Goal: Task Accomplishment & Management: Complete application form

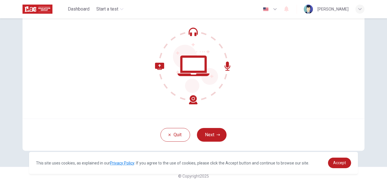
scroll to position [54, 0]
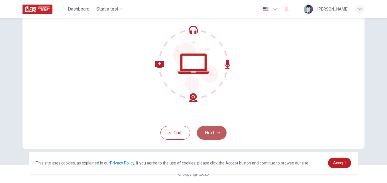
click at [209, 134] on button "Next" at bounding box center [212, 133] width 30 height 14
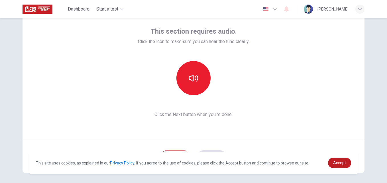
scroll to position [21, 0]
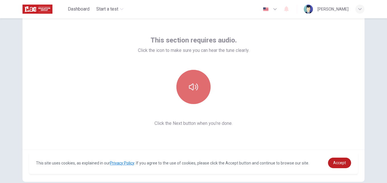
click at [189, 86] on icon "button" at bounding box center [193, 87] width 9 height 7
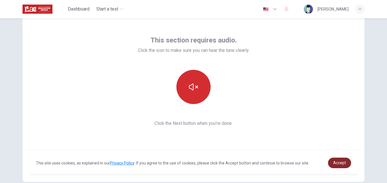
click at [336, 162] on span "Accept" at bounding box center [339, 162] width 13 height 5
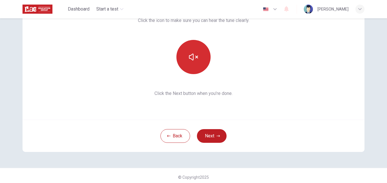
scroll to position [54, 0]
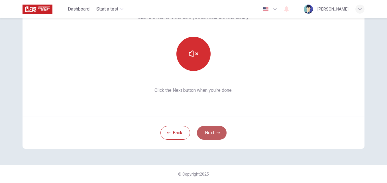
click at [211, 132] on button "Next" at bounding box center [212, 133] width 30 height 14
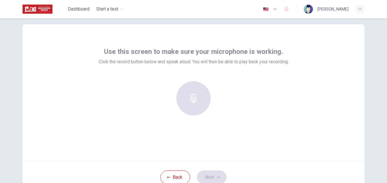
scroll to position [8, 0]
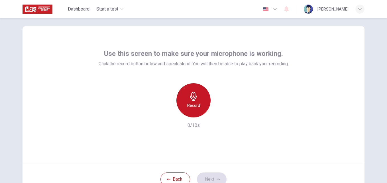
click at [191, 102] on h6 "Record" at bounding box center [193, 105] width 13 height 7
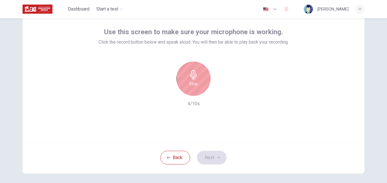
scroll to position [30, 0]
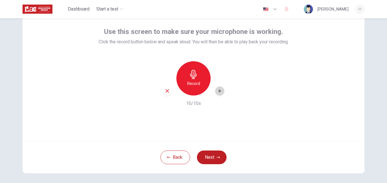
click at [217, 94] on div "button" at bounding box center [219, 90] width 9 height 9
click at [213, 158] on button "Next" at bounding box center [212, 157] width 30 height 14
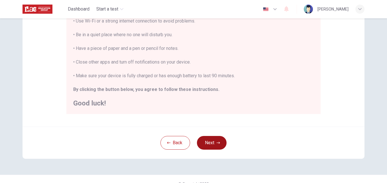
scroll to position [134, 0]
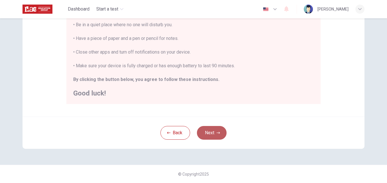
click at [211, 133] on button "Next" at bounding box center [212, 133] width 30 height 14
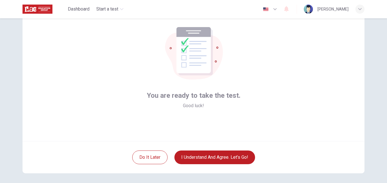
scroll to position [30, 0]
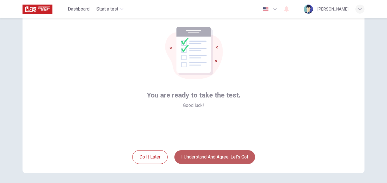
click at [211, 160] on button "I understand and agree. Let’s go!" at bounding box center [214, 157] width 81 height 14
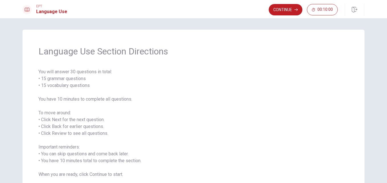
scroll to position [40, 0]
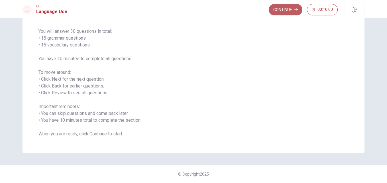
click at [284, 9] on button "Continue" at bounding box center [286, 9] width 34 height 11
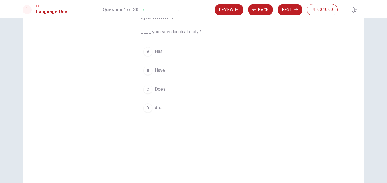
scroll to position [1, 0]
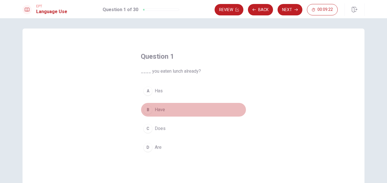
click at [149, 110] on div "B" at bounding box center [147, 109] width 9 height 9
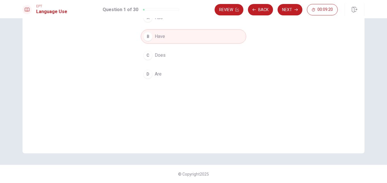
scroll to position [0, 0]
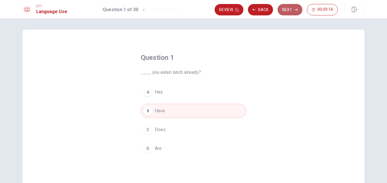
click at [288, 11] on button "Next" at bounding box center [290, 9] width 25 height 11
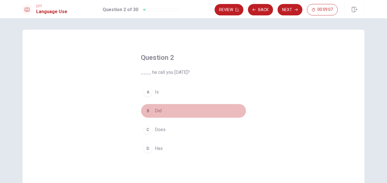
click at [155, 110] on span "Did" at bounding box center [158, 110] width 7 height 7
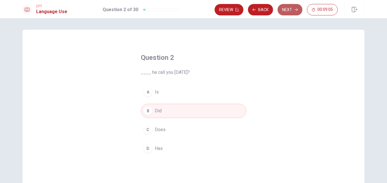
click at [290, 9] on button "Next" at bounding box center [290, 9] width 25 height 11
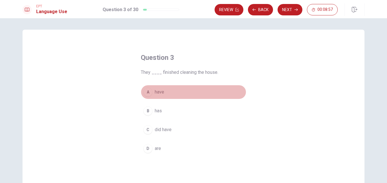
click at [156, 91] on span "have" at bounding box center [159, 92] width 9 height 7
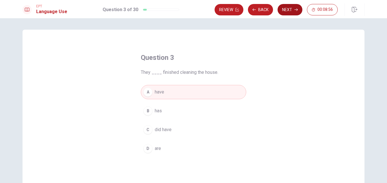
click at [286, 11] on button "Next" at bounding box center [290, 9] width 25 height 11
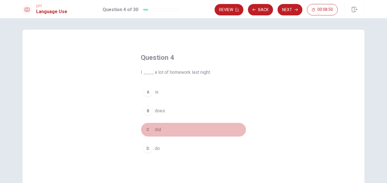
click at [156, 130] on span "did" at bounding box center [158, 129] width 6 height 7
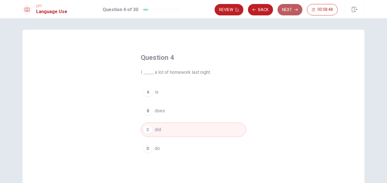
click at [291, 10] on button "Next" at bounding box center [290, 9] width 25 height 11
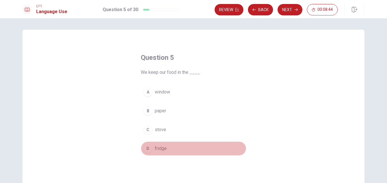
click at [150, 145] on div "D" at bounding box center [147, 148] width 9 height 9
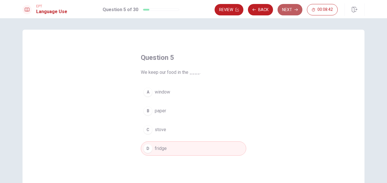
click at [292, 7] on button "Next" at bounding box center [290, 9] width 25 height 11
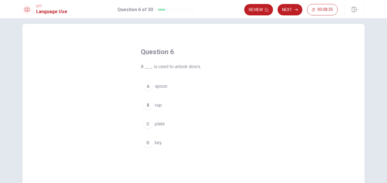
scroll to position [5, 0]
click at [147, 143] on div "D" at bounding box center [147, 143] width 9 height 9
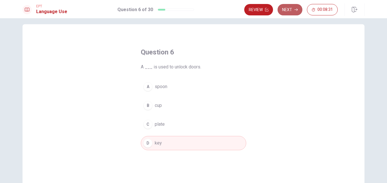
click at [288, 11] on button "Next" at bounding box center [290, 9] width 25 height 11
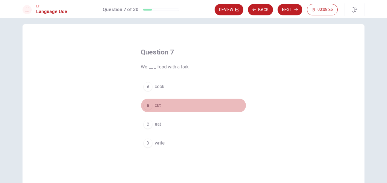
click at [149, 106] on div "B" at bounding box center [147, 105] width 9 height 9
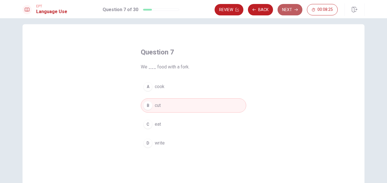
click at [288, 12] on button "Next" at bounding box center [290, 9] width 25 height 11
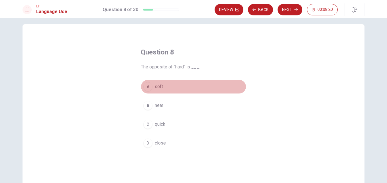
click at [148, 88] on div "A" at bounding box center [147, 86] width 9 height 9
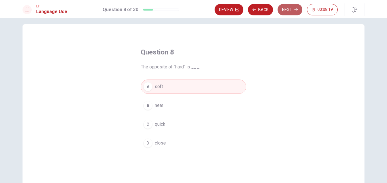
click at [291, 9] on button "Next" at bounding box center [290, 9] width 25 height 11
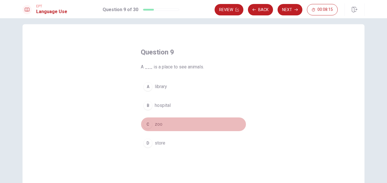
click at [151, 129] on button "C zoo" at bounding box center [193, 124] width 105 height 14
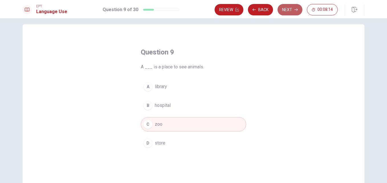
click at [293, 10] on button "Next" at bounding box center [290, 9] width 25 height 11
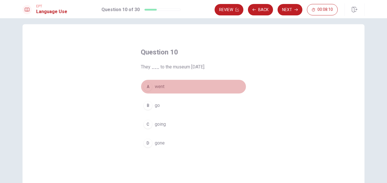
click at [160, 87] on span "went" at bounding box center [160, 86] width 10 height 7
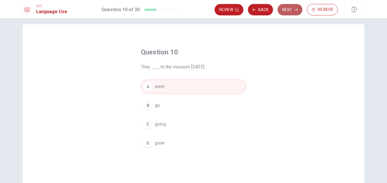
click at [289, 9] on button "Next" at bounding box center [290, 9] width 25 height 11
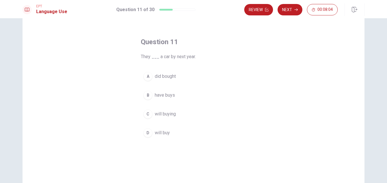
scroll to position [16, 0]
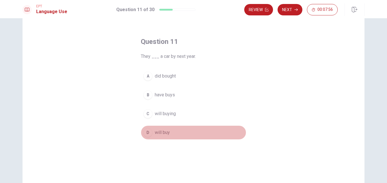
click at [159, 132] on span "will buy" at bounding box center [162, 132] width 15 height 7
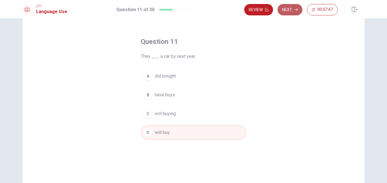
click at [291, 9] on button "Next" at bounding box center [290, 9] width 25 height 11
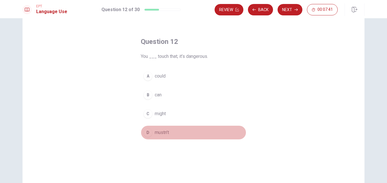
click at [155, 133] on span "mustn’t" at bounding box center [162, 132] width 14 height 7
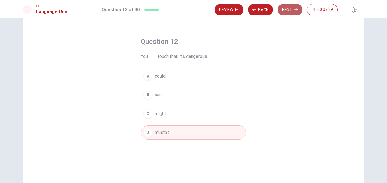
click at [290, 9] on button "Next" at bounding box center [290, 9] width 25 height 11
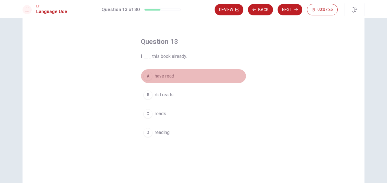
click at [148, 78] on div "A" at bounding box center [147, 76] width 9 height 9
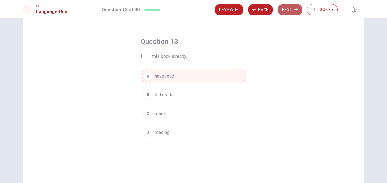
click at [291, 10] on button "Next" at bounding box center [290, 9] width 25 height 11
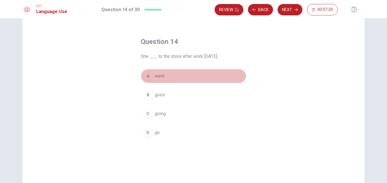
click at [150, 76] on div "A" at bounding box center [147, 76] width 9 height 9
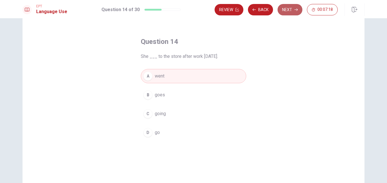
click at [294, 7] on button "Next" at bounding box center [290, 9] width 25 height 11
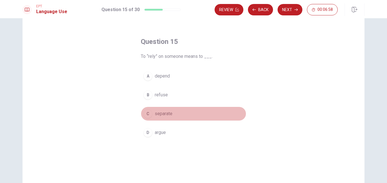
click at [150, 116] on div "C" at bounding box center [147, 113] width 9 height 9
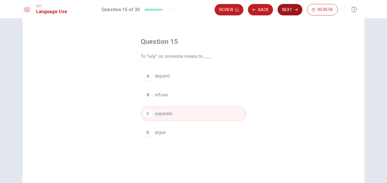
click at [285, 12] on button "Next" at bounding box center [290, 9] width 25 height 11
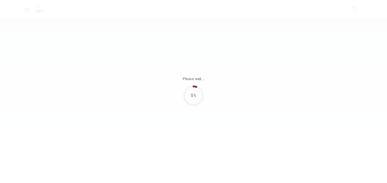
scroll to position [0, 0]
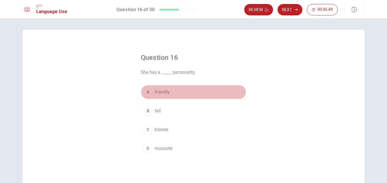
click at [149, 93] on div "A" at bounding box center [147, 92] width 9 height 9
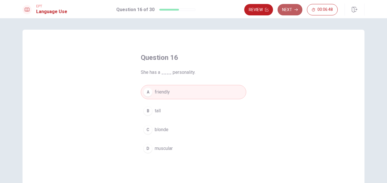
click at [290, 9] on button "Next" at bounding box center [290, 9] width 25 height 11
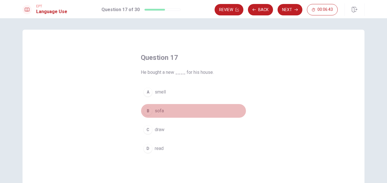
click at [146, 110] on div "B" at bounding box center [147, 110] width 9 height 9
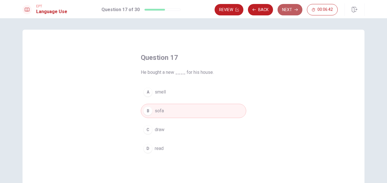
click at [291, 10] on button "Next" at bounding box center [290, 9] width 25 height 11
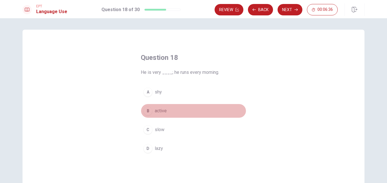
click at [145, 109] on div "B" at bounding box center [147, 110] width 9 height 9
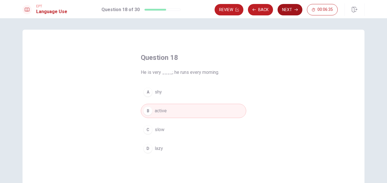
click at [291, 7] on button "Next" at bounding box center [290, 9] width 25 height 11
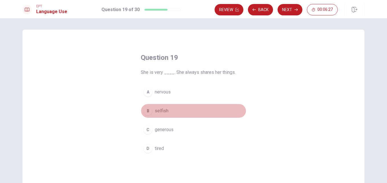
click at [146, 110] on div "B" at bounding box center [147, 110] width 9 height 9
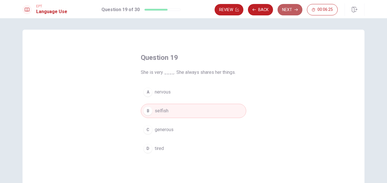
click at [289, 9] on button "Next" at bounding box center [290, 9] width 25 height 11
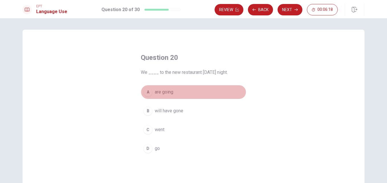
click at [148, 87] on button "A are going" at bounding box center [193, 92] width 105 height 14
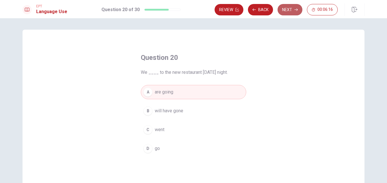
click at [290, 12] on button "Next" at bounding box center [290, 9] width 25 height 11
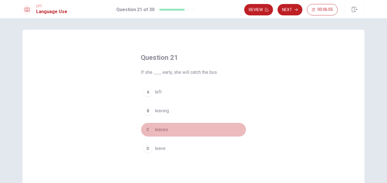
click at [156, 128] on span "leaves" at bounding box center [161, 129] width 13 height 7
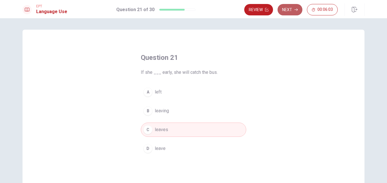
click at [289, 9] on button "Next" at bounding box center [290, 9] width 25 height 11
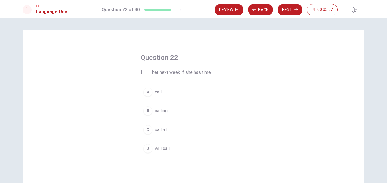
click at [148, 146] on div "D" at bounding box center [147, 148] width 9 height 9
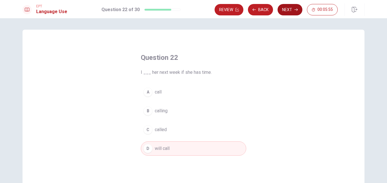
click at [286, 11] on button "Next" at bounding box center [290, 9] width 25 height 11
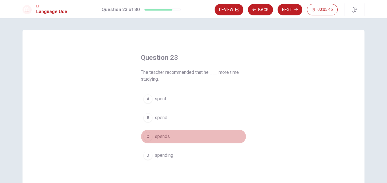
click at [160, 134] on span "spends" at bounding box center [162, 136] width 15 height 7
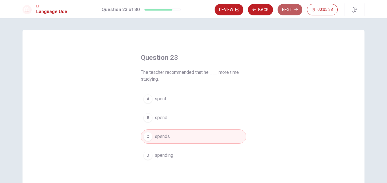
click at [288, 11] on button "Next" at bounding box center [290, 9] width 25 height 11
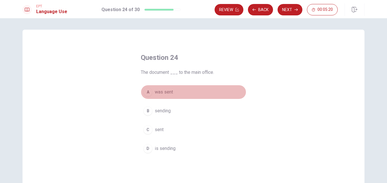
click at [146, 92] on div "A" at bounding box center [147, 92] width 9 height 9
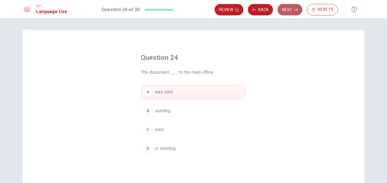
click at [291, 10] on button "Next" at bounding box center [290, 9] width 25 height 11
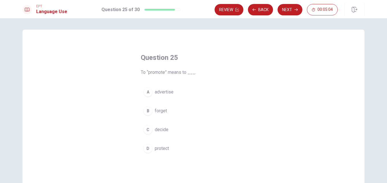
click at [150, 127] on div "C" at bounding box center [147, 129] width 9 height 9
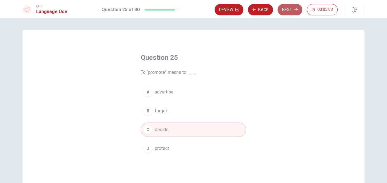
click at [285, 8] on button "Next" at bounding box center [290, 9] width 25 height 11
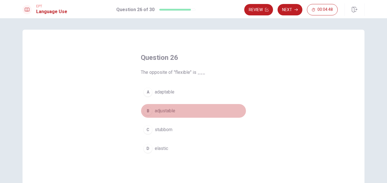
click at [148, 107] on div "B" at bounding box center [147, 110] width 9 height 9
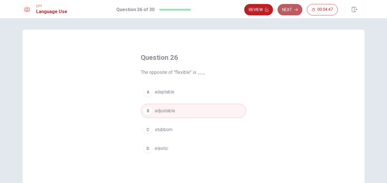
click at [285, 11] on button "Next" at bounding box center [290, 9] width 25 height 11
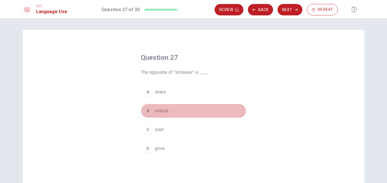
click at [160, 109] on span "reduce" at bounding box center [162, 110] width 14 height 7
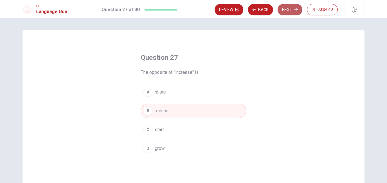
click at [290, 8] on button "Next" at bounding box center [290, 9] width 25 height 11
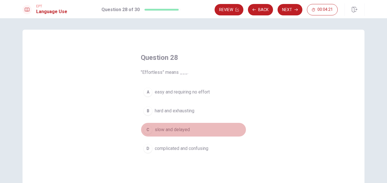
click at [162, 130] on span "slow and delayed" at bounding box center [172, 129] width 35 height 7
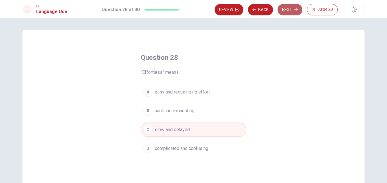
click at [287, 13] on button "Next" at bounding box center [290, 9] width 25 height 11
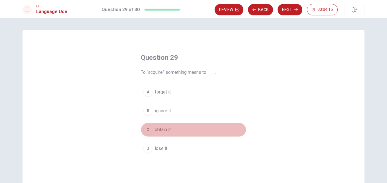
click at [161, 130] on span "obtain it" at bounding box center [163, 129] width 16 height 7
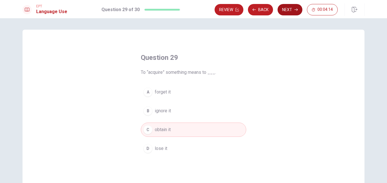
click at [289, 11] on button "Next" at bounding box center [290, 9] width 25 height 11
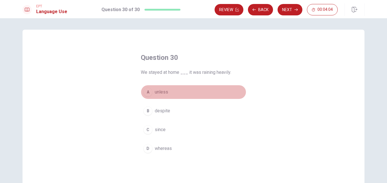
click at [165, 93] on span "unless" at bounding box center [161, 92] width 13 height 7
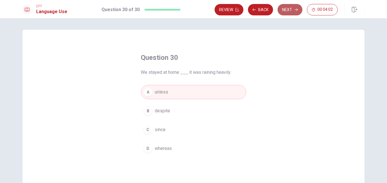
click at [285, 12] on button "Next" at bounding box center [290, 9] width 25 height 11
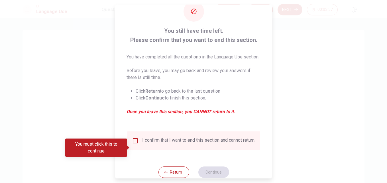
scroll to position [15, 0]
click at [137, 144] on input "You must click this to continue" at bounding box center [135, 140] width 7 height 7
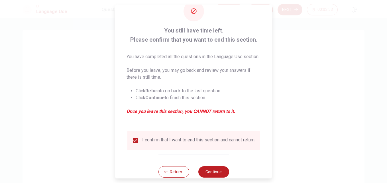
scroll to position [36, 0]
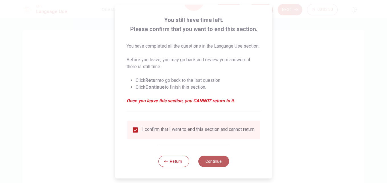
click at [208, 163] on button "Continue" at bounding box center [213, 161] width 31 height 11
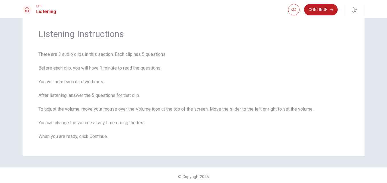
scroll to position [20, 0]
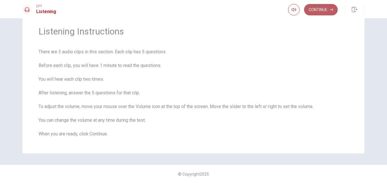
click at [316, 10] on button "Continue" at bounding box center [321, 9] width 34 height 11
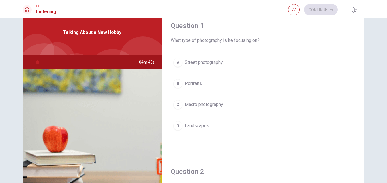
click at [236, 142] on div "A Street photography B Portraits [PERSON_NAME] photography D Landscapes" at bounding box center [263, 99] width 185 height 89
click at [257, 141] on div "A Street photography B Portraits [PERSON_NAME] photography D Landscapes" at bounding box center [263, 99] width 185 height 89
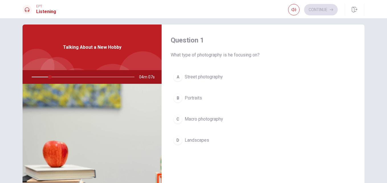
scroll to position [0, 0]
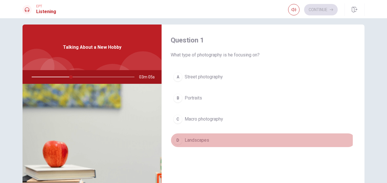
click at [175, 140] on div "D" at bounding box center [177, 140] width 9 height 9
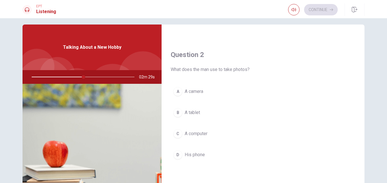
scroll to position [131, 0]
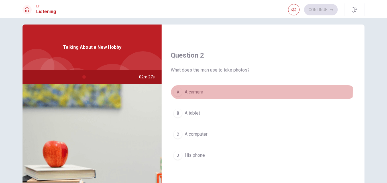
click at [176, 90] on div "A" at bounding box center [177, 92] width 9 height 9
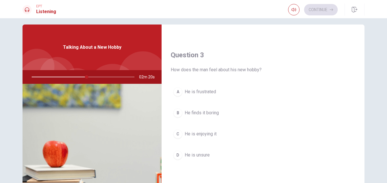
scroll to position [280, 0]
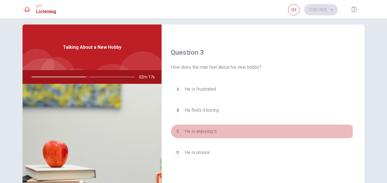
click at [174, 132] on div "C" at bounding box center [177, 131] width 9 height 9
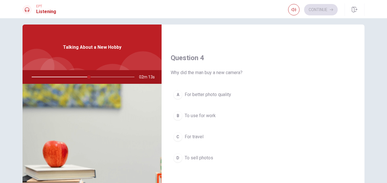
scroll to position [421, 0]
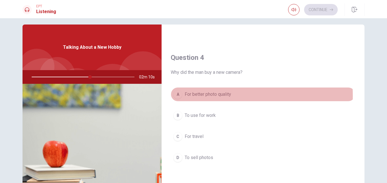
click at [180, 96] on div "A" at bounding box center [177, 94] width 9 height 9
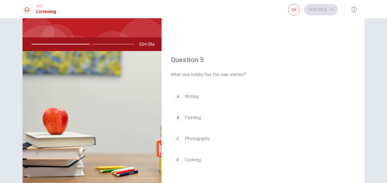
scroll to position [38, 0]
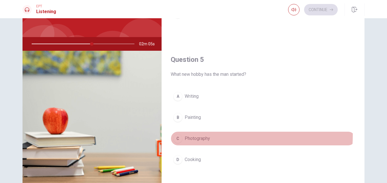
click at [176, 134] on div "C" at bounding box center [177, 138] width 9 height 9
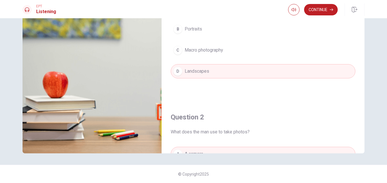
scroll to position [0, 0]
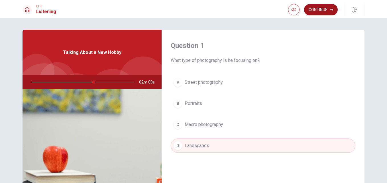
click at [319, 7] on button "Continue" at bounding box center [321, 9] width 34 height 11
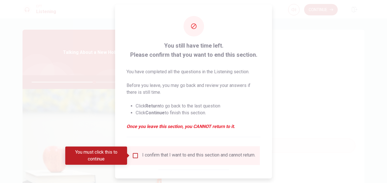
click at [134, 155] on input "You must click this to continue" at bounding box center [135, 155] width 7 height 7
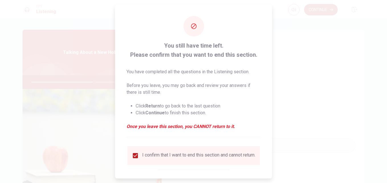
scroll to position [30, 0]
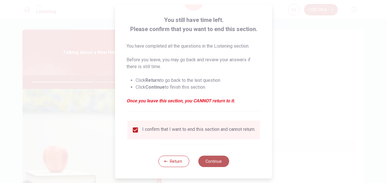
click at [211, 162] on button "Continue" at bounding box center [213, 161] width 31 height 11
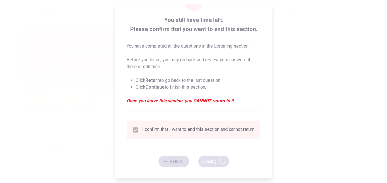
type input "62"
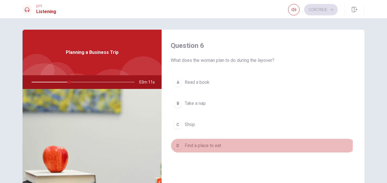
click at [176, 143] on div "D" at bounding box center [177, 145] width 9 height 9
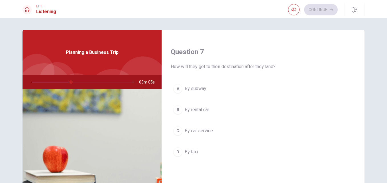
scroll to position [139, 0]
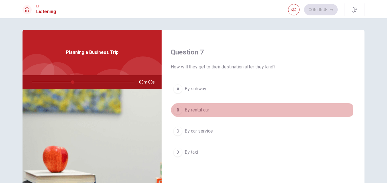
click at [176, 111] on div "B" at bounding box center [177, 109] width 9 height 9
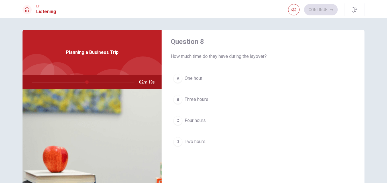
scroll to position [299, 0]
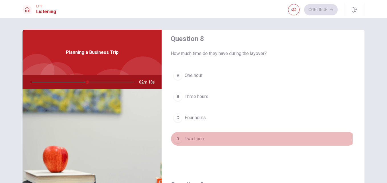
click at [182, 137] on button "D Two hours" at bounding box center [263, 139] width 185 height 14
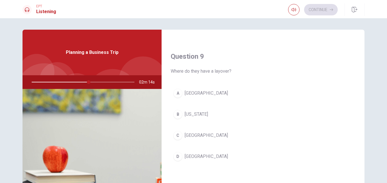
scroll to position [428, 0]
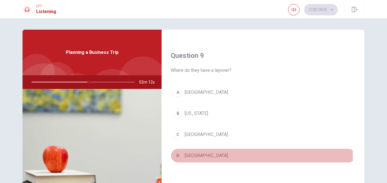
click at [177, 158] on div "D" at bounding box center [177, 155] width 9 height 9
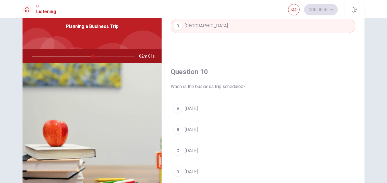
scroll to position [24, 0]
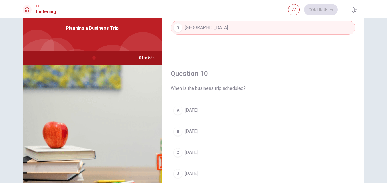
drag, startPoint x: 91, startPoint y: 58, endPoint x: 69, endPoint y: 57, distance: 22.2
click at [69, 57] on div at bounding box center [82, 58] width 114 height 14
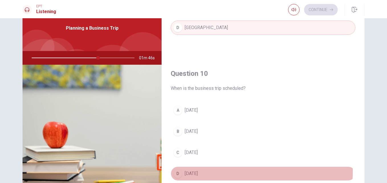
click at [180, 171] on div "D" at bounding box center [177, 173] width 9 height 9
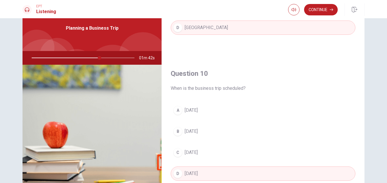
scroll to position [74, 0]
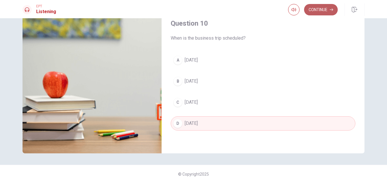
click at [322, 6] on button "Continue" at bounding box center [321, 9] width 34 height 11
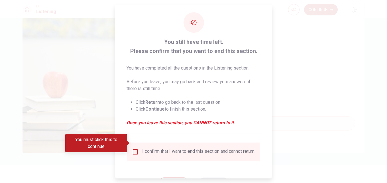
scroll to position [30, 0]
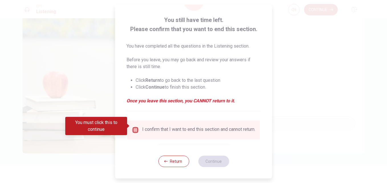
click at [134, 128] on input "You must click this to continue" at bounding box center [135, 130] width 7 height 7
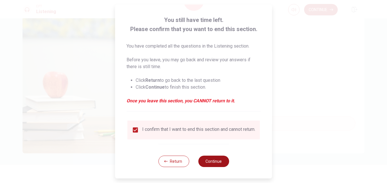
click at [209, 164] on button "Continue" at bounding box center [213, 161] width 31 height 11
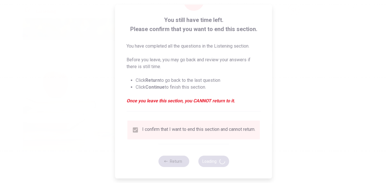
type input "70"
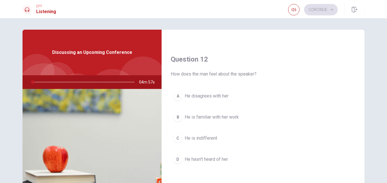
scroll to position [0, 0]
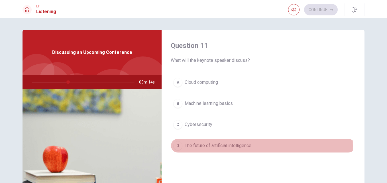
click at [176, 146] on div "D" at bounding box center [177, 145] width 9 height 9
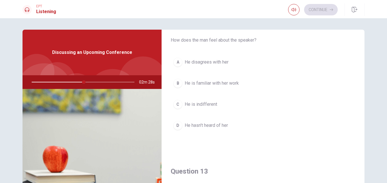
scroll to position [166, 0]
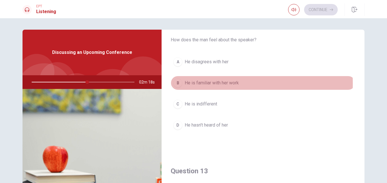
click at [178, 84] on div "B" at bounding box center [177, 82] width 9 height 9
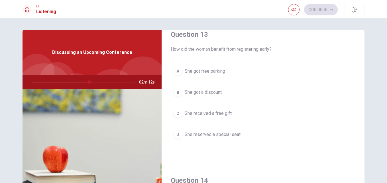
scroll to position [306, 0]
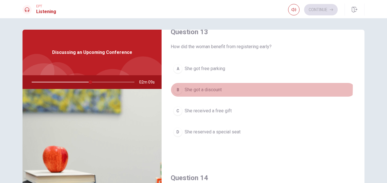
click at [175, 87] on div "B" at bounding box center [177, 89] width 9 height 9
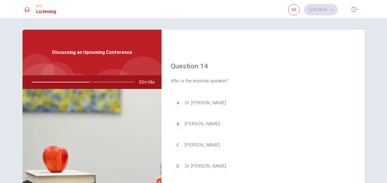
scroll to position [435, 0]
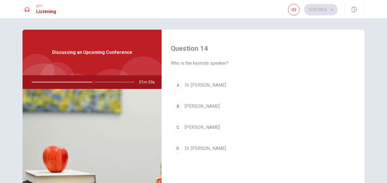
drag, startPoint x: 93, startPoint y: 81, endPoint x: 66, endPoint y: 78, distance: 27.3
click at [66, 78] on div at bounding box center [82, 82] width 114 height 14
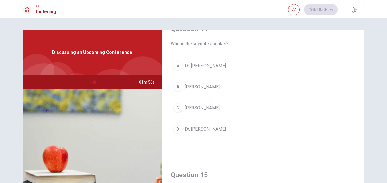
scroll to position [456, 0]
click at [177, 87] on div "B" at bounding box center [177, 85] width 9 height 9
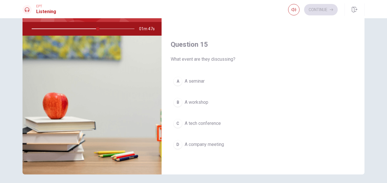
scroll to position [54, 0]
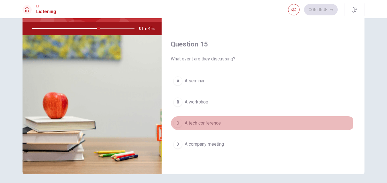
click at [179, 123] on div "C" at bounding box center [177, 123] width 9 height 9
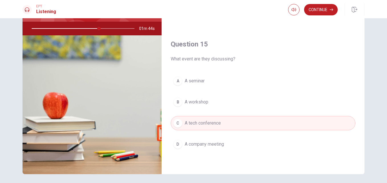
scroll to position [74, 0]
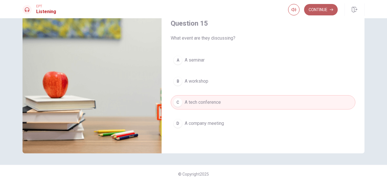
click at [327, 8] on button "Continue" at bounding box center [321, 9] width 34 height 11
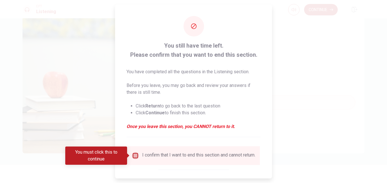
click at [136, 156] on input "You must click this to continue" at bounding box center [135, 155] width 7 height 7
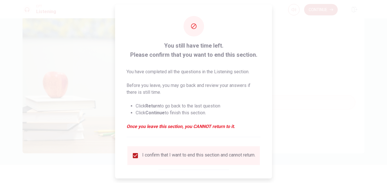
scroll to position [30, 0]
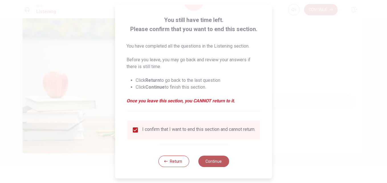
click at [210, 164] on button "Continue" at bounding box center [213, 161] width 31 height 11
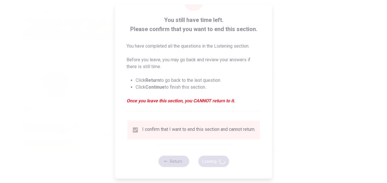
type input "68"
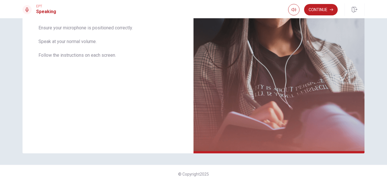
scroll to position [0, 0]
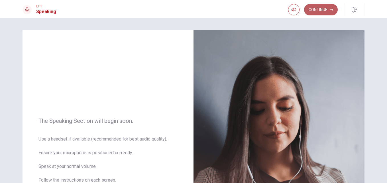
click at [324, 5] on button "Continue" at bounding box center [321, 9] width 34 height 11
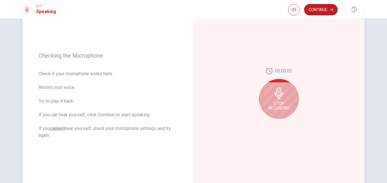
scroll to position [60, 0]
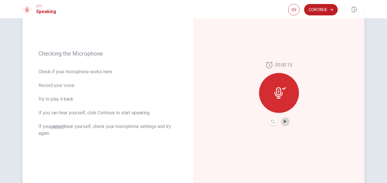
click at [286, 120] on button "Play Audio" at bounding box center [285, 121] width 8 height 8
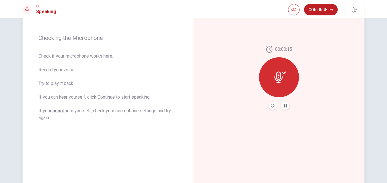
scroll to position [75, 0]
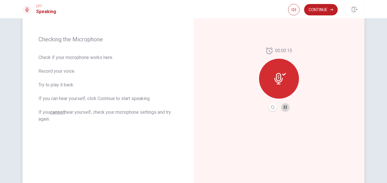
click at [286, 106] on button "Pause Audio" at bounding box center [285, 107] width 8 height 8
click at [318, 8] on button "Continue" at bounding box center [321, 9] width 34 height 11
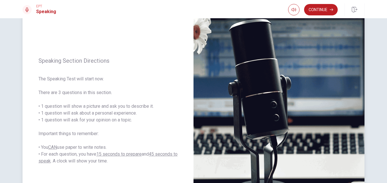
scroll to position [42, 0]
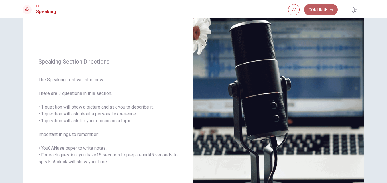
click at [316, 14] on button "Continue" at bounding box center [321, 9] width 34 height 11
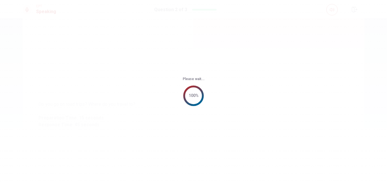
scroll to position [0, 0]
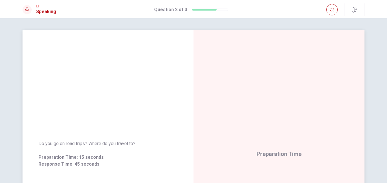
drag, startPoint x: 297, startPoint y: 107, endPoint x: 321, endPoint y: 97, distance: 25.6
click at [321, 97] on div "Preparation Time" at bounding box center [279, 154] width 171 height 249
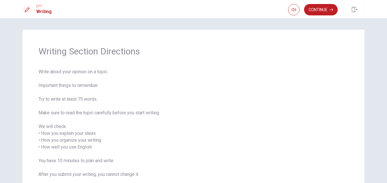
click at [321, 97] on span "Write about your opinion on a topic. Important things to remember: Try to write…" at bounding box center [193, 126] width 310 height 116
click at [321, 10] on button "Continue" at bounding box center [321, 9] width 34 height 11
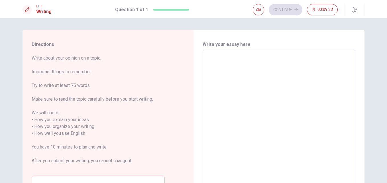
click at [248, 53] on div "x ​" at bounding box center [279, 130] width 153 height 161
type textarea "M"
type textarea "x"
type textarea "My"
type textarea "x"
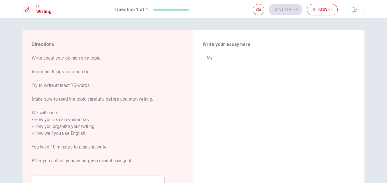
type textarea "My"
type textarea "x"
type textarea "My h"
type textarea "x"
type textarea "My hu"
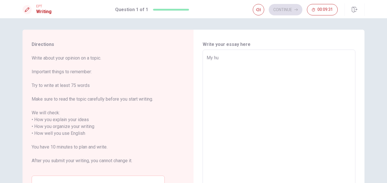
type textarea "x"
type textarea "My hus"
type textarea "x"
type textarea "My husb"
type textarea "x"
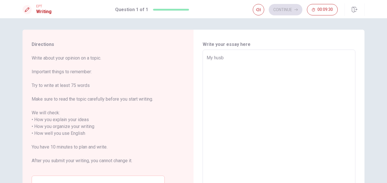
type textarea "My husba"
type textarea "x"
type textarea "My husban"
type textarea "x"
type textarea "My husband"
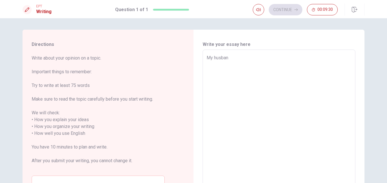
type textarea "x"
type textarea "My husband"
type textarea "x"
type textarea "My husband o"
type textarea "x"
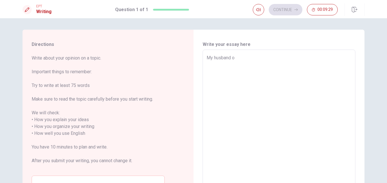
type textarea "My husband oa"
type textarea "x"
type textarea "My husband o"
type textarea "x"
type textarea "My husband"
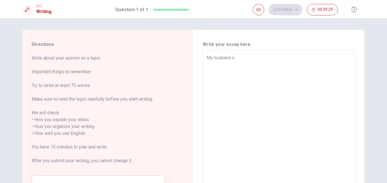
type textarea "x"
type textarea "My husband p"
type textarea "x"
type textarea "My husband pa"
type textarea "x"
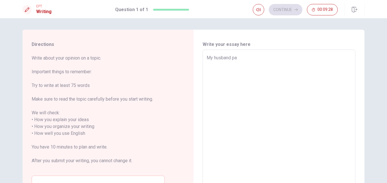
type textarea "My husband pas"
type textarea "x"
type textarea "My husband pass"
type textarea "x"
type textarea "My husband passe"
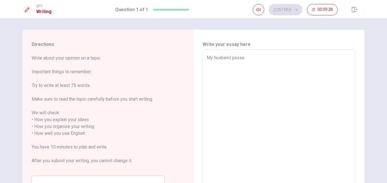
type textarea "x"
type textarea "My husband passed"
type textarea "x"
type textarea "My husband passed"
type textarea "x"
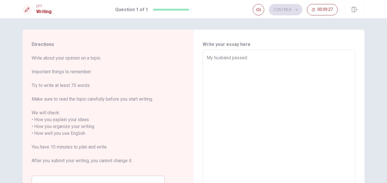
type textarea "My husband passed a"
type textarea "x"
type textarea "My husband passed aw"
type textarea "x"
type textarea "My husband passed awa"
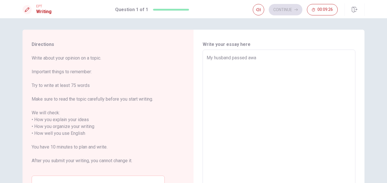
type textarea "x"
type textarea "My husband passed away"
type textarea "x"
type textarea "My husband passed away"
type textarea "x"
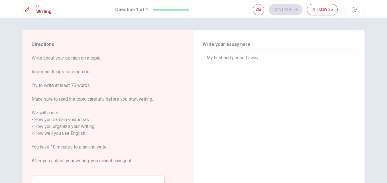
type textarea "My husband passed away l"
type textarea "x"
type textarea "My husband passed away la"
type textarea "x"
type textarea "My husband passed away las"
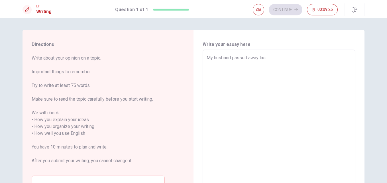
type textarea "x"
type textarea "My husband passed away last"
type textarea "x"
type textarea "My husband passed away last"
type textarea "x"
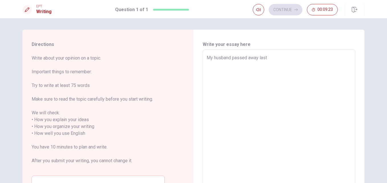
type textarea "My husband passed away last y"
type textarea "x"
type textarea "My husband passed away last ye"
type textarea "x"
type textarea "My husband passed away last yer"
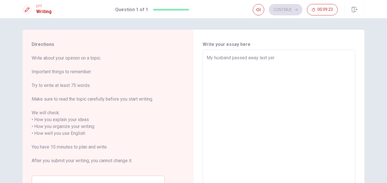
type textarea "x"
type textarea "My husband passed away last [PERSON_NAME]"
type textarea "x"
type textarea "My husband passed away last yerar"
type textarea "x"
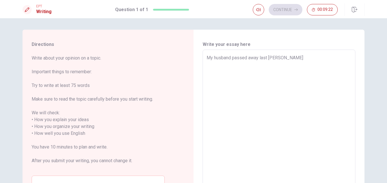
type textarea "My husband passed away last [PERSON_NAME]="
type textarea "x"
type textarea "My husband passed away last [PERSON_NAME]=="
type textarea "x"
type textarea "My husband passed away last [PERSON_NAME]==="
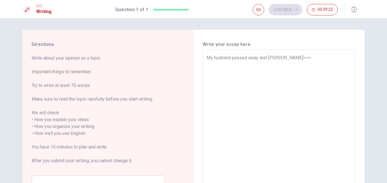
type textarea "x"
type textarea "My husband passed away last [PERSON_NAME]=="
type textarea "x"
type textarea "My husband passed away last [PERSON_NAME]="
type textarea "x"
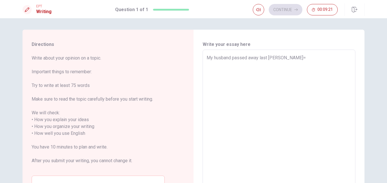
type textarea "My husband passed away last [PERSON_NAME]"
type textarea "x"
type textarea "My husband passed away last yer"
type textarea "x"
type textarea "My husband passed away last ye"
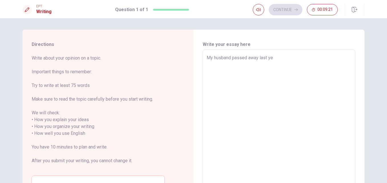
type textarea "x"
type textarea "My husband passed away last yea"
type textarea "x"
type textarea "My husband passed away last year"
type textarea "x"
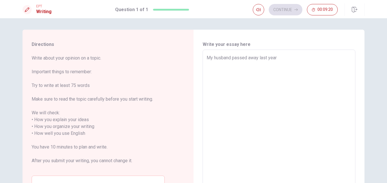
type textarea "My husband passed away last year."
type textarea "x"
type textarea "My husband passed away last year."
type textarea "x"
type textarea "My husband passed away last year. S"
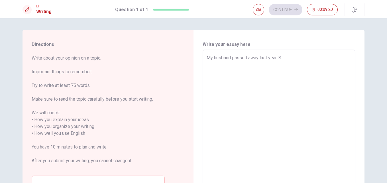
type textarea "x"
type textarea "My husband passed away last year. So"
type textarea "x"
type textarea "My husband passed away last year. So,"
type textarea "x"
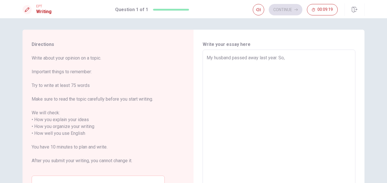
type textarea "My husband passed away last year. So,"
type textarea "x"
type textarea "My husband passed away last year. So, I"
type textarea "x"
type textarea "My husband passed away last year. So, I"
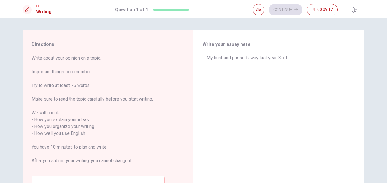
type textarea "x"
type textarea "My husband passed away last year. So, I l"
type textarea "x"
type textarea "My husband passed away last year. So, I le"
type textarea "x"
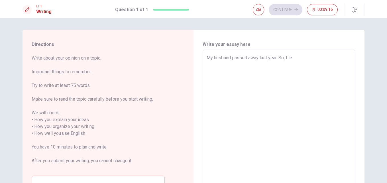
type textarea "My husband passed away last year. So, I ler"
type textarea "x"
type textarea "My husband passed away last year. So, I le"
type textarea "x"
type textarea "My husband passed away last year. So, I lea"
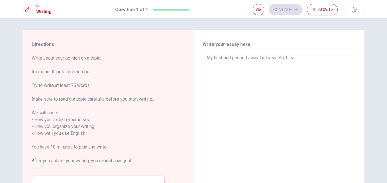
type textarea "x"
type textarea "My husband passed away last year. So, I [PERSON_NAME]"
type textarea "x"
type textarea "My husband passed away last year. So, I learn"
type textarea "x"
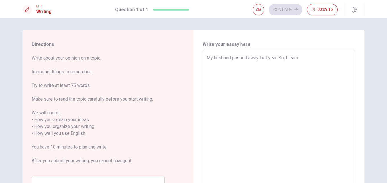
type textarea "My husband passed away last year. So, I learne"
type textarea "x"
type textarea "My husband passed away last year. So, I learned"
type textarea "x"
type textarea "My husband passed away last year. So, I learned"
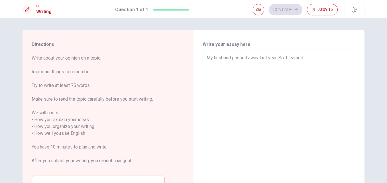
type textarea "x"
type textarea "My husband passed away last year. So, I learned t"
type textarea "x"
type textarea "My husband passed away last year. So, I learned th"
type textarea "x"
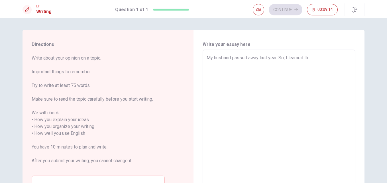
type textarea "My husband passed away last year. So, I learned tha"
type textarea "x"
type textarea "My husband passed away last year. So, I learned that"
type textarea "x"
type textarea "My husband passed away last year. So, I learned that"
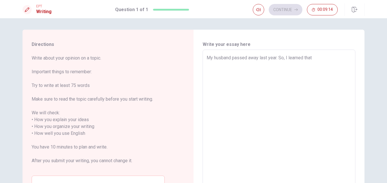
type textarea "x"
type textarea "My husband passed away last year. So, I learned that i"
type textarea "x"
type textarea "My husband passed away last year. So, I learned that is"
type textarea "x"
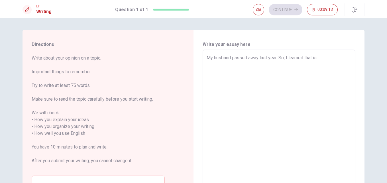
type textarea "My husband passed away last year. So, I learned that is"
type textarea "x"
type textarea "My husband passed away last year. So, I learned that is i"
type textarea "x"
type textarea "My husband passed away last year. So, I learned that is im"
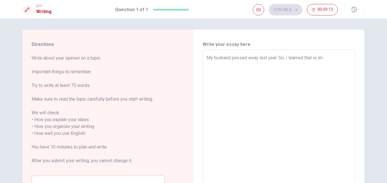
type textarea "x"
type textarea "My husband passed away last year. So, I learned that is impo"
type textarea "x"
type textarea "My husband passed away last year. So, I learned that is impoir"
type textarea "x"
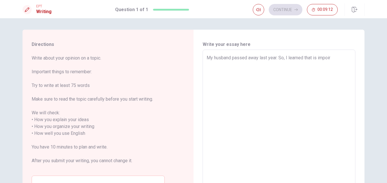
type textarea "My husband passed away last year. So, I learned that is impoirt"
type textarea "x"
type textarea "My husband passed away last year. So, I learned that is impoir"
type textarea "x"
type textarea "My husband passed away last year. So, I learned that is impoi"
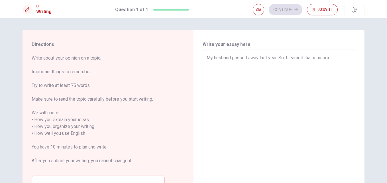
type textarea "x"
type textarea "My husband passed away last year. So, I learned that is impo"
type textarea "x"
type textarea "My husband passed away last year. So, I learned that is impor"
type textarea "x"
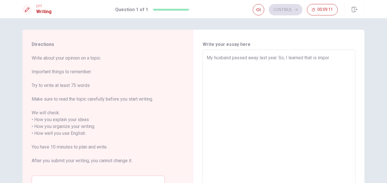
type textarea "My husband passed away last year. So, I learned that is import"
type textarea "x"
type textarea "My husband passed away last year. So, I learned that is importa"
type textarea "x"
type textarea "My husband passed away last year. So, I learned that is importan"
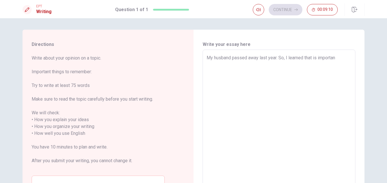
type textarea "x"
type textarea "My husband passed away last year. So, I learned that is important"
type textarea "x"
type textarea "My husband passed away last year. So, I learned that is important"
type textarea "x"
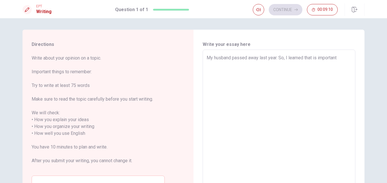
type textarea "My husband passed away last year. So, I learned that is important e"
type textarea "x"
type textarea "My husband passed away last year. So, I learned that is important en"
type textarea "x"
type textarea "My husband passed away last year. So, I learned that is important enj"
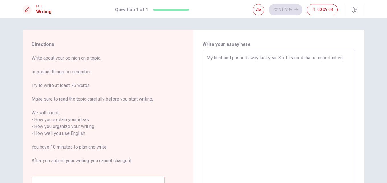
type textarea "x"
type textarea "My husband passed away last year. So, I learned that is important enjo"
type textarea "x"
type textarea "My husband passed away last year. So, I learned that is important enjoy"
type textarea "x"
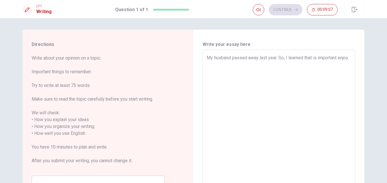
type textarea "My husband passed away last year. So, I learned that is important enjoy"
type textarea "x"
type textarea "My husband passed away last year. So, I learned that is important enjoy e"
type textarea "x"
type textarea "My husband passed away last year. So, I learned that is important enjoy ea"
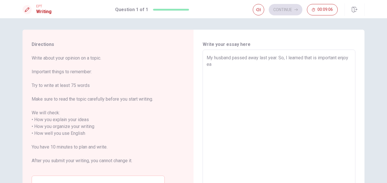
type textarea "x"
type textarea "My husband passed away last year. So, I learned that is important enjoy eac"
type textarea "x"
type textarea "My husband passed away last year. So, I learned that is important enjoy each"
type textarea "x"
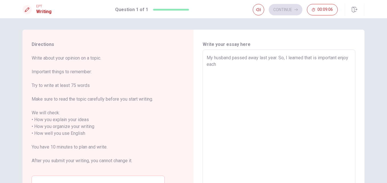
type textarea "My husband passed away last year. So, I learned that is important enjoy each"
type textarea "x"
type textarea "My husband passed away last year. So, I learned that is important enjoy each m"
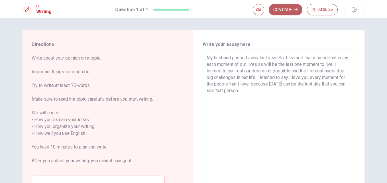
click at [284, 9] on button "Continue" at bounding box center [286, 9] width 34 height 11
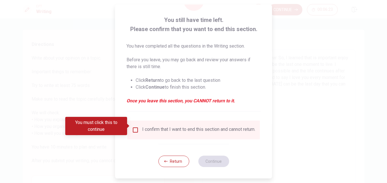
scroll to position [30, 0]
click at [171, 164] on button "Return" at bounding box center [173, 161] width 31 height 11
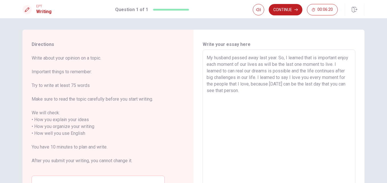
click at [243, 93] on textarea "My husband passed away last year. So, I learned that is important enjoy each mo…" at bounding box center [279, 129] width 145 height 151
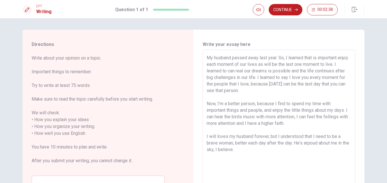
drag, startPoint x: 243, startPoint y: 149, endPoint x: 219, endPoint y: 99, distance: 55.8
click at [219, 99] on textarea "My husband passed away last year. So, I learned that is important enjoy each mo…" at bounding box center [279, 129] width 145 height 151
click at [248, 134] on textarea "My husband passed away last year. So, I learned that is important enjoy each mo…" at bounding box center [279, 129] width 145 height 151
click at [260, 158] on textarea "My husband passed away last year. So, I learned that is important enjoy each mo…" at bounding box center [279, 129] width 145 height 151
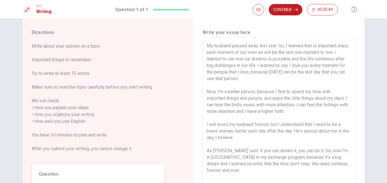
scroll to position [62, 0]
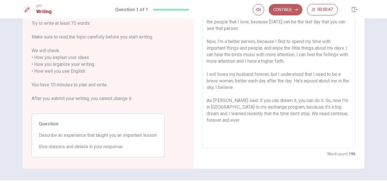
click at [285, 11] on button "Continue" at bounding box center [286, 9] width 34 height 11
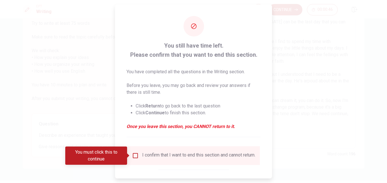
click at [135, 153] on input "You must click this to continue" at bounding box center [135, 155] width 7 height 7
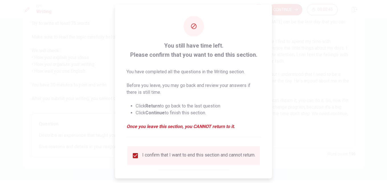
scroll to position [30, 0]
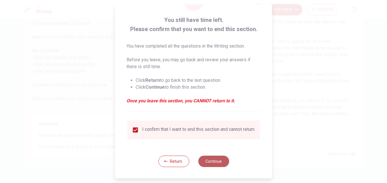
click at [212, 160] on button "Continue" at bounding box center [213, 161] width 31 height 11
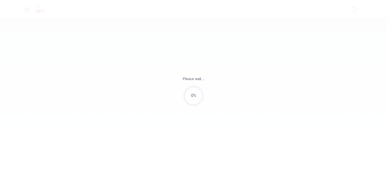
scroll to position [0, 0]
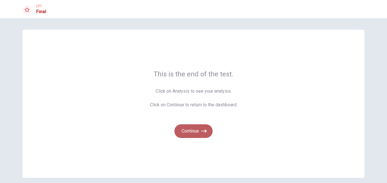
click at [195, 132] on button "Continue" at bounding box center [193, 131] width 38 height 14
